Goal: Use online tool/utility: Utilize a website feature to perform a specific function

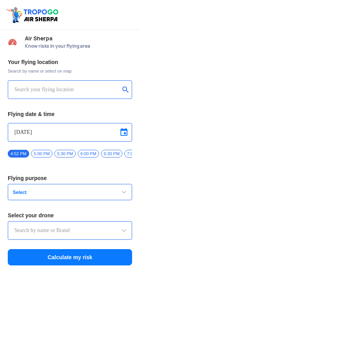
type input "Throttle Dopo"
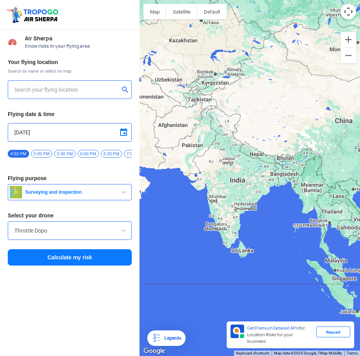
click at [38, 88] on input "text" at bounding box center [66, 89] width 105 height 9
type input "[STREET_ADDRESS][PERSON_NAME]"
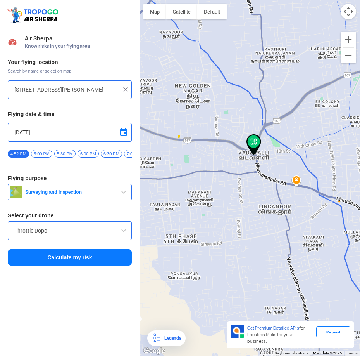
click at [101, 264] on button "Calculate my risk" at bounding box center [70, 257] width 124 height 16
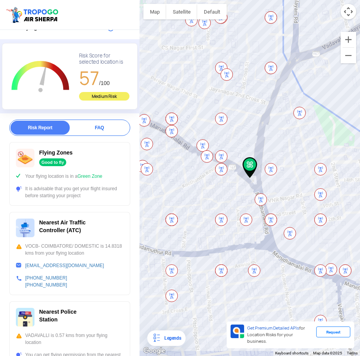
scroll to position [78, 0]
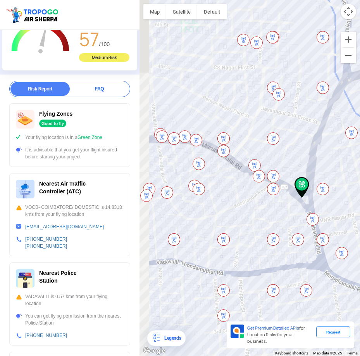
drag, startPoint x: 211, startPoint y: 178, endPoint x: 259, endPoint y: 197, distance: 51.7
click at [259, 197] on div at bounding box center [250, 178] width 221 height 356
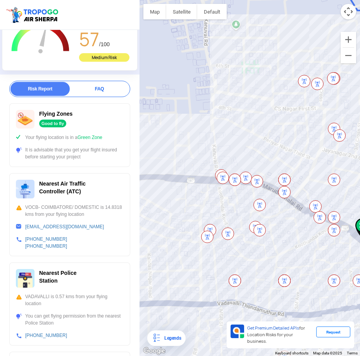
drag, startPoint x: 245, startPoint y: 175, endPoint x: 311, endPoint y: 218, distance: 78.9
click at [311, 218] on div at bounding box center [250, 178] width 221 height 356
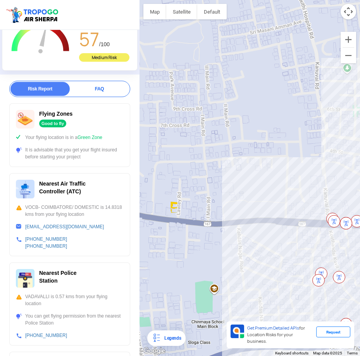
drag, startPoint x: 173, startPoint y: 143, endPoint x: 274, endPoint y: 182, distance: 108.9
click at [274, 182] on div at bounding box center [250, 178] width 221 height 356
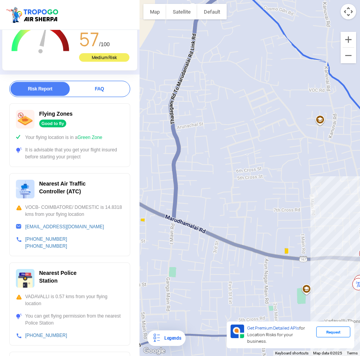
drag, startPoint x: 253, startPoint y: 134, endPoint x: 315, endPoint y: 189, distance: 82.7
click at [315, 189] on div at bounding box center [250, 178] width 221 height 356
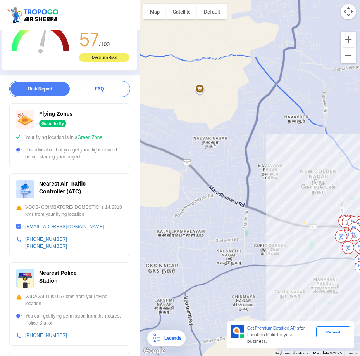
drag, startPoint x: 185, startPoint y: 149, endPoint x: 263, endPoint y: 173, distance: 81.8
click at [263, 173] on div at bounding box center [250, 178] width 221 height 356
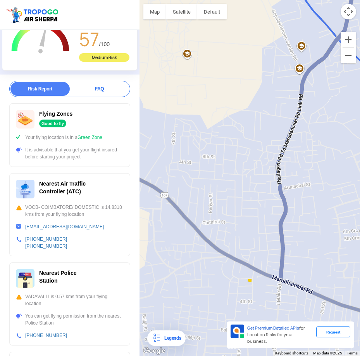
drag, startPoint x: 227, startPoint y: 116, endPoint x: 233, endPoint y: 189, distance: 72.8
click at [233, 189] on div at bounding box center [250, 178] width 221 height 356
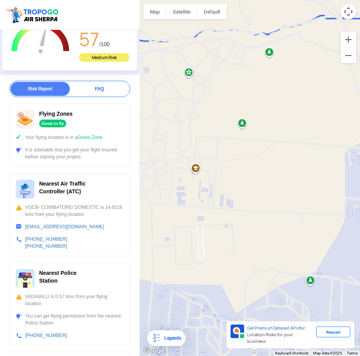
drag, startPoint x: 215, startPoint y: 122, endPoint x: 286, endPoint y: 171, distance: 85.8
click at [286, 171] on div at bounding box center [250, 178] width 221 height 356
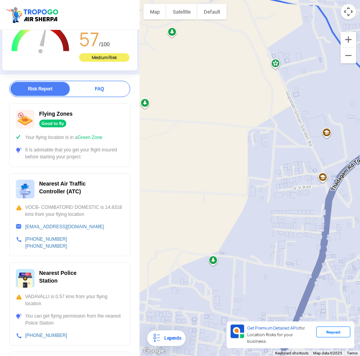
drag, startPoint x: 298, startPoint y: 199, endPoint x: 199, endPoint y: 179, distance: 101.0
click at [199, 179] on div at bounding box center [250, 178] width 221 height 356
click at [316, 154] on div at bounding box center [250, 178] width 221 height 356
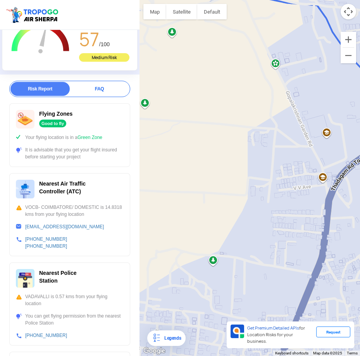
click at [316, 154] on div at bounding box center [250, 178] width 221 height 356
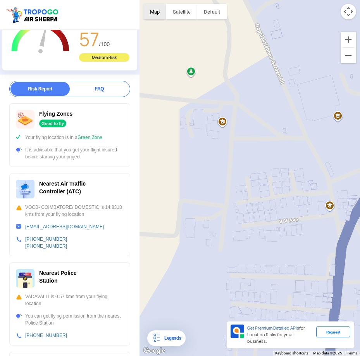
click at [152, 14] on button "Map" at bounding box center [155, 12] width 23 height 16
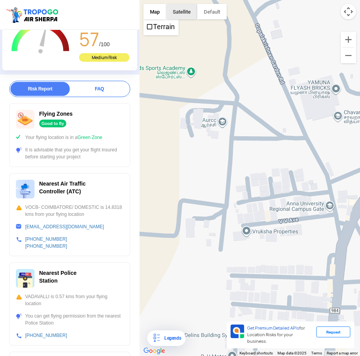
click at [173, 14] on button "Satellite" at bounding box center [181, 12] width 31 height 16
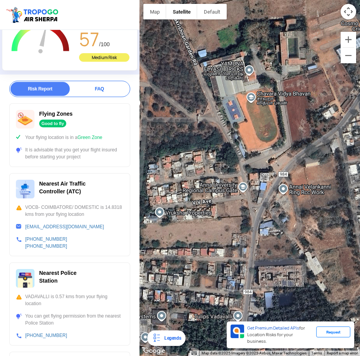
drag, startPoint x: 264, startPoint y: 191, endPoint x: 178, endPoint y: 172, distance: 87.7
click at [178, 172] on div at bounding box center [250, 178] width 221 height 356
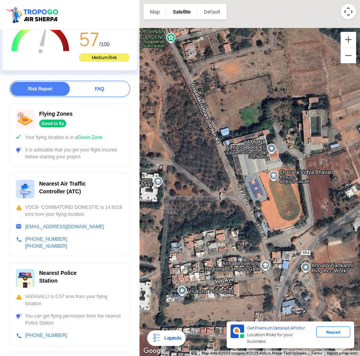
drag, startPoint x: 269, startPoint y: 134, endPoint x: 291, endPoint y: 217, distance: 86.0
click at [291, 217] on div at bounding box center [250, 178] width 221 height 356
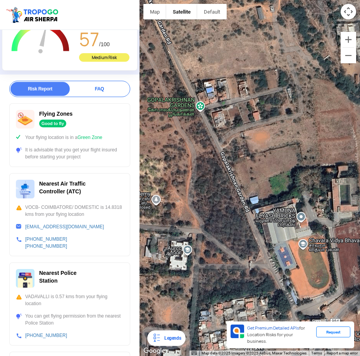
drag, startPoint x: 215, startPoint y: 132, endPoint x: 246, endPoint y: 197, distance: 72.4
click at [246, 197] on div at bounding box center [250, 178] width 221 height 356
click at [232, 131] on div at bounding box center [250, 178] width 221 height 356
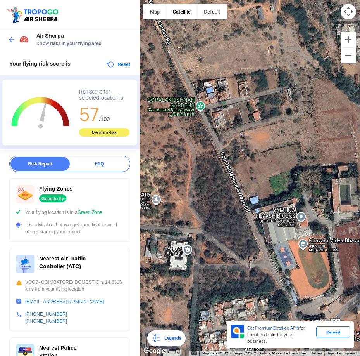
scroll to position [0, 0]
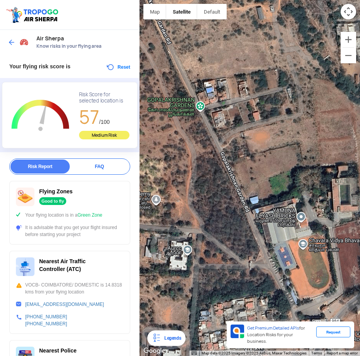
click at [11, 37] on div at bounding box center [19, 42] width 23 height 14
click at [12, 43] on img at bounding box center [12, 42] width 8 height 8
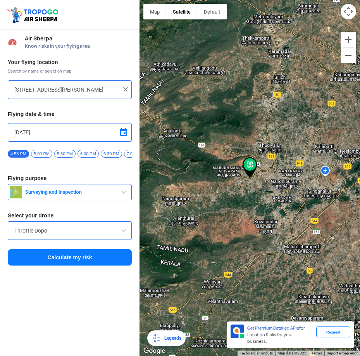
click at [211, 155] on div at bounding box center [250, 178] width 221 height 356
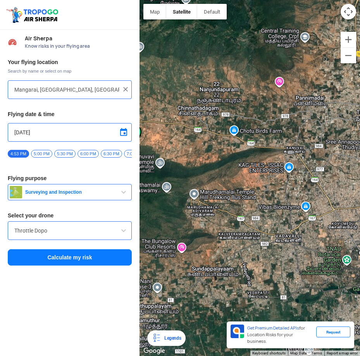
drag, startPoint x: 278, startPoint y: 197, endPoint x: 220, endPoint y: 186, distance: 59.6
click at [220, 186] on div at bounding box center [250, 178] width 221 height 356
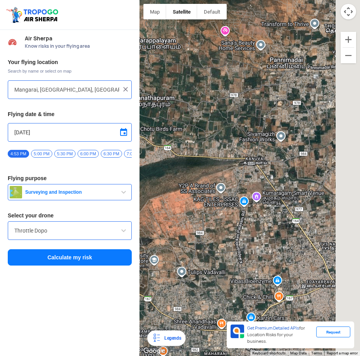
drag, startPoint x: 274, startPoint y: 174, endPoint x: 207, endPoint y: 210, distance: 75.7
click at [207, 210] on div at bounding box center [250, 178] width 221 height 356
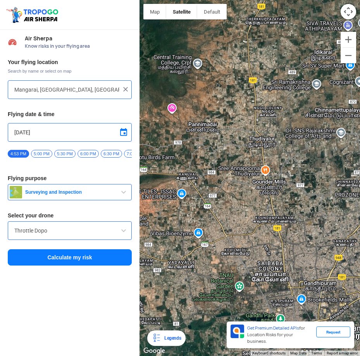
drag, startPoint x: 237, startPoint y: 168, endPoint x: 214, endPoint y: 159, distance: 25.2
click at [214, 159] on div at bounding box center [250, 178] width 221 height 356
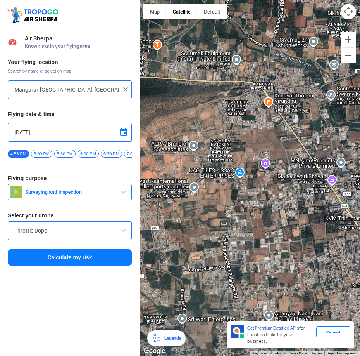
drag, startPoint x: 203, startPoint y: 230, endPoint x: 255, endPoint y: 191, distance: 64.5
click at [255, 191] on div at bounding box center [250, 178] width 221 height 356
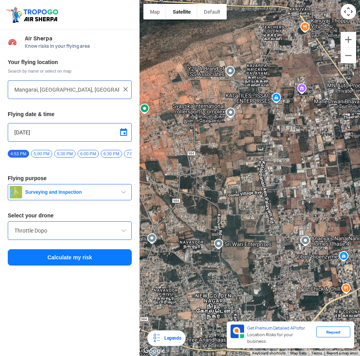
drag, startPoint x: 229, startPoint y: 230, endPoint x: 266, endPoint y: 153, distance: 85.4
click at [266, 153] on div at bounding box center [250, 178] width 221 height 356
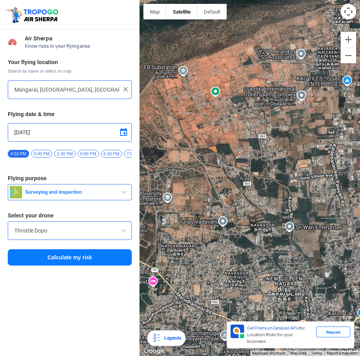
drag, startPoint x: 204, startPoint y: 186, endPoint x: 236, endPoint y: 169, distance: 35.8
click at [236, 169] on div at bounding box center [250, 178] width 221 height 356
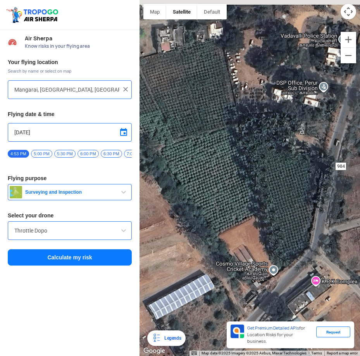
drag, startPoint x: 286, startPoint y: 167, endPoint x: 256, endPoint y: 233, distance: 72.1
click at [256, 233] on div at bounding box center [250, 178] width 221 height 356
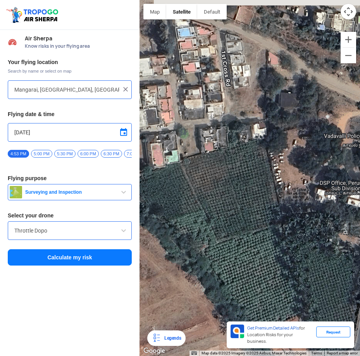
drag, startPoint x: 246, startPoint y: 151, endPoint x: 292, endPoint y: 252, distance: 111.1
click at [292, 252] on div at bounding box center [250, 178] width 221 height 356
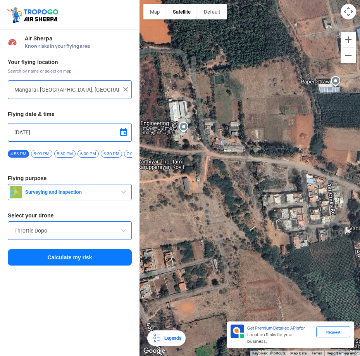
drag, startPoint x: 208, startPoint y: 147, endPoint x: 292, endPoint y: 215, distance: 108.4
click at [292, 215] on div at bounding box center [250, 178] width 221 height 356
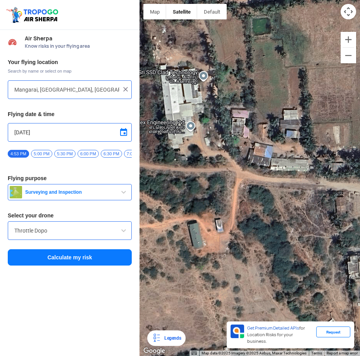
click at [191, 131] on div at bounding box center [250, 178] width 221 height 356
type input "[PERSON_NAME] Palayam, [GEOGRAPHIC_DATA], [GEOGRAPHIC_DATA], [GEOGRAPHIC_DATA],…"
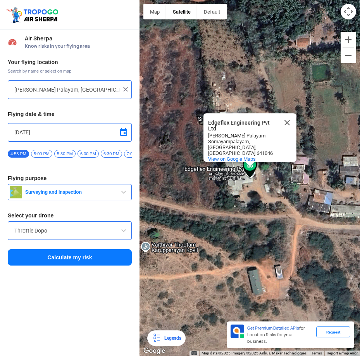
click at [106, 264] on button "Calculate my risk" at bounding box center [70, 257] width 124 height 16
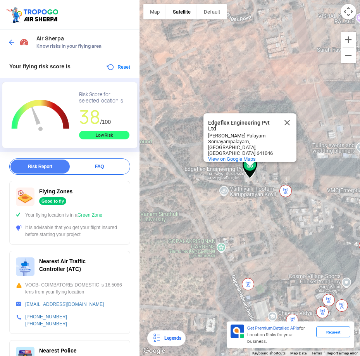
click at [47, 168] on div "Risk Report" at bounding box center [39, 166] width 59 height 14
click at [56, 201] on div "Good to fly" at bounding box center [52, 201] width 27 height 8
click at [212, 14] on button "button" at bounding box center [211, 12] width 29 height 16
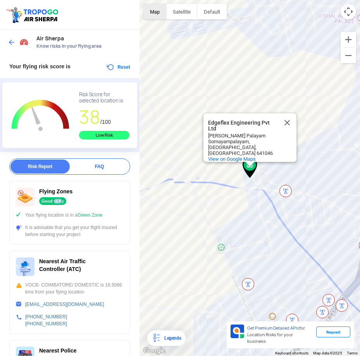
click at [161, 14] on button "Map" at bounding box center [155, 12] width 23 height 16
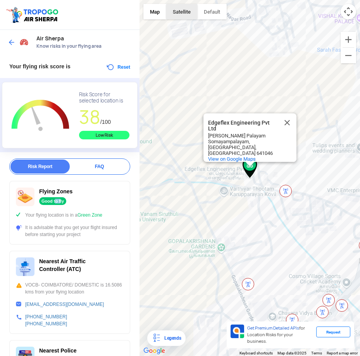
click at [176, 17] on button "Satellite" at bounding box center [181, 12] width 31 height 16
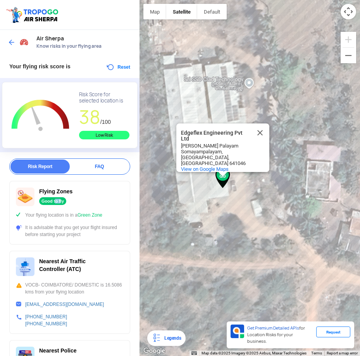
drag, startPoint x: 282, startPoint y: 191, endPoint x: 216, endPoint y: 199, distance: 67.3
click at [216, 199] on div "Edgeflex Engineering Pvt Ltd Edgeflex Engineering Pvt Ltd [PERSON_NAME][GEOGRAP…" at bounding box center [250, 178] width 221 height 356
click at [260, 126] on button "Close" at bounding box center [260, 132] width 19 height 19
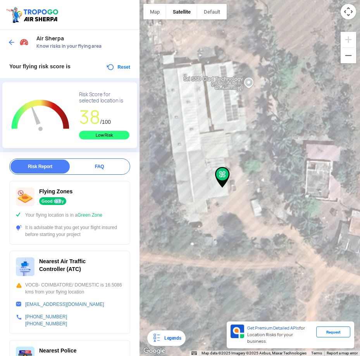
click at [224, 173] on img at bounding box center [222, 177] width 15 height 21
click at [224, 181] on img at bounding box center [222, 177] width 15 height 21
click at [222, 190] on div at bounding box center [250, 178] width 221 height 356
click at [7, 42] on div "Air Sherpa Know risks in your flying area" at bounding box center [70, 42] width 140 height 25
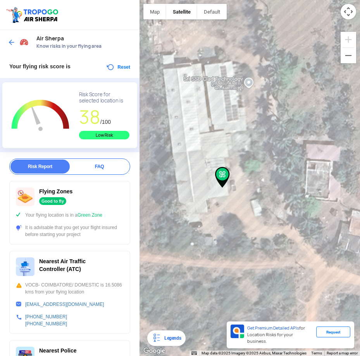
click at [9, 38] on div at bounding box center [19, 42] width 23 height 14
click at [12, 44] on img at bounding box center [12, 42] width 8 height 8
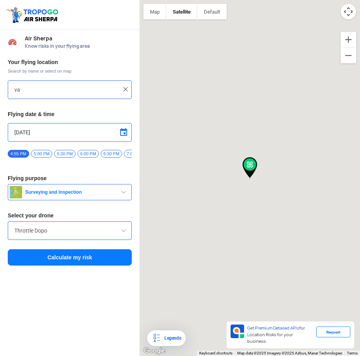
click at [12, 44] on img at bounding box center [12, 41] width 9 height 9
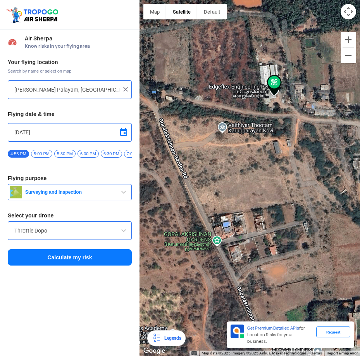
click at [274, 92] on img at bounding box center [274, 85] width 15 height 21
click at [276, 85] on img at bounding box center [274, 85] width 15 height 21
click at [267, 93] on div at bounding box center [250, 178] width 221 height 356
click at [264, 71] on div at bounding box center [250, 178] width 221 height 356
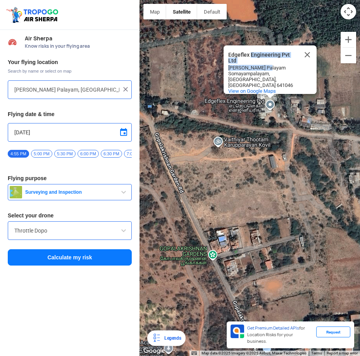
click at [264, 71] on div "Edgeflex Engineering Pvt Ltd Edgeflex Engineering Pvt Ltd [PERSON_NAME][GEOGRAP…" at bounding box center [250, 178] width 221 height 356
type input "Marutham Nagar, [GEOGRAPHIC_DATA], [GEOGRAPHIC_DATA], [GEOGRAPHIC_DATA]"
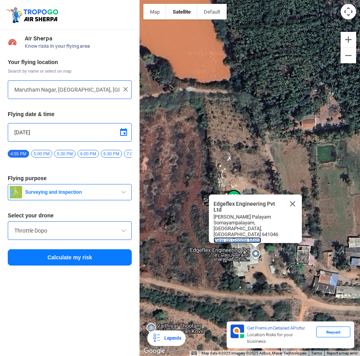
click at [231, 237] on span "View on Google Maps" at bounding box center [238, 240] width 48 height 6
